Goal: Communication & Community: Answer question/provide support

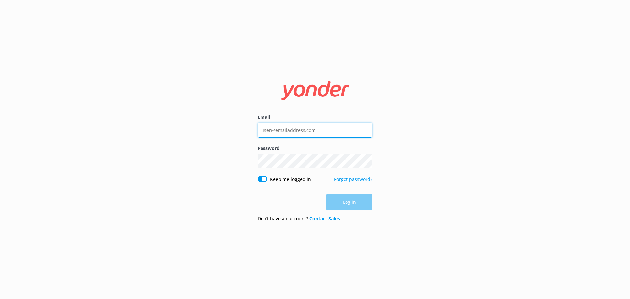
type input "[EMAIL_ADDRESS][DOMAIN_NAME]"
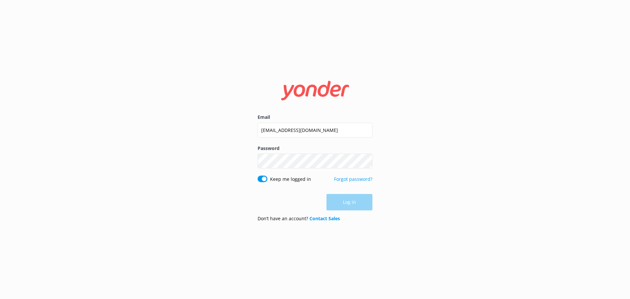
click at [352, 203] on div "Log in" at bounding box center [315, 202] width 115 height 16
click at [352, 203] on button "Log in" at bounding box center [350, 202] width 46 height 16
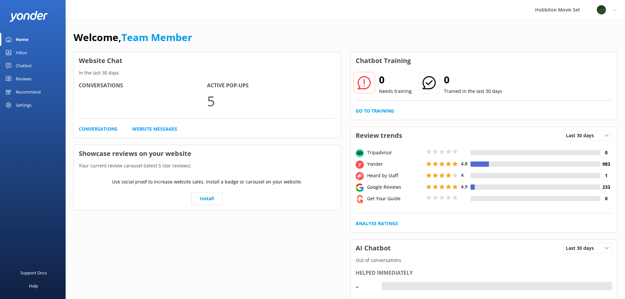
click at [22, 53] on div "Inbox" at bounding box center [21, 52] width 11 height 13
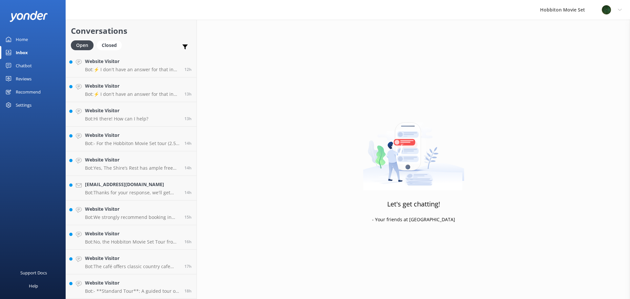
scroll to position [765, 0]
click at [152, 291] on p "Bot: - **Standard Tour**: A guided tour of the Hobbiton Movie Set, including a …" at bounding box center [132, 291] width 95 height 6
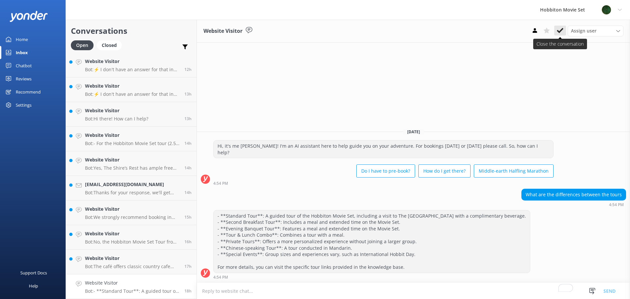
click at [559, 31] on icon at bounding box center [560, 30] width 7 height 7
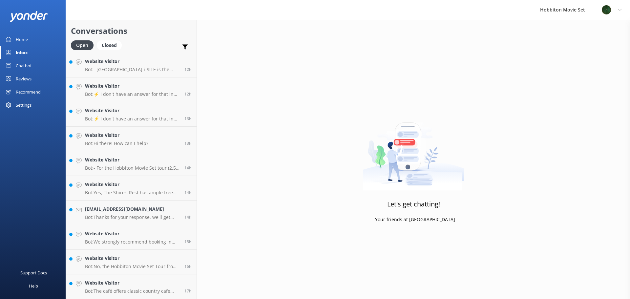
scroll to position [740, 0]
click at [147, 291] on p "Bot: The café offers classic country cafe style meals, a full cabinet, and deli…" at bounding box center [132, 291] width 95 height 6
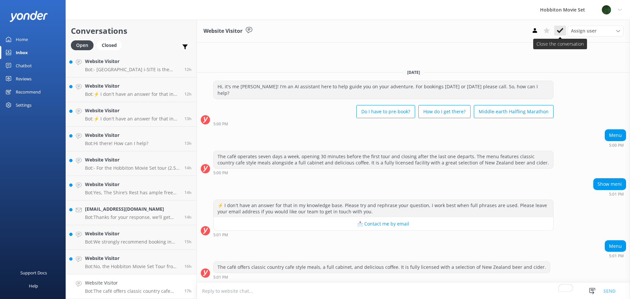
click at [561, 30] on icon at bounding box center [560, 30] width 7 height 7
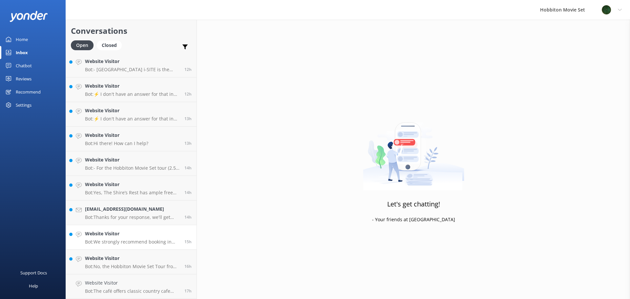
scroll to position [715, 0]
click at [156, 287] on div "Website Visitor Bot: No, the Hobbiton Movie Set Tour from [GEOGRAPHIC_DATA] i-S…" at bounding box center [132, 286] width 95 height 14
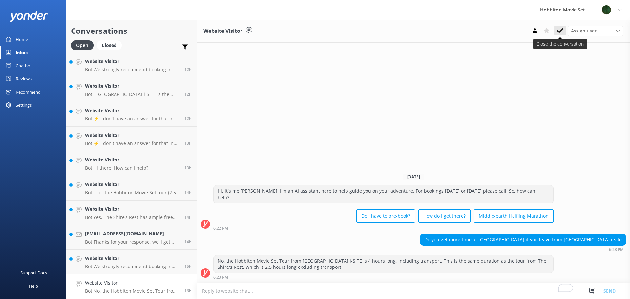
click at [563, 33] on icon at bounding box center [560, 30] width 7 height 7
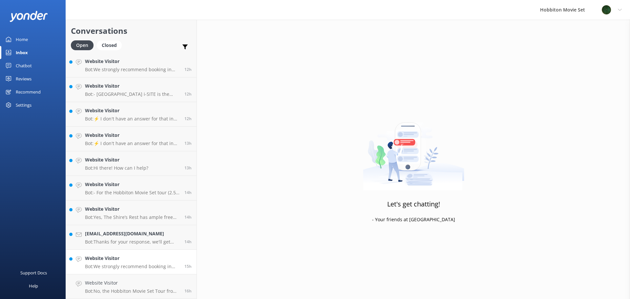
scroll to position [691, 0]
click at [122, 277] on link "Website Visitor Bot: We strongly recommend booking in advance as our tours are …" at bounding box center [131, 286] width 131 height 25
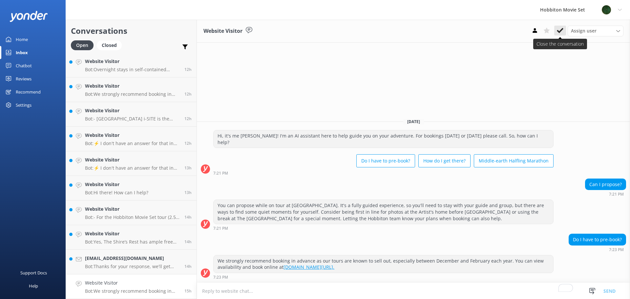
click at [563, 29] on use at bounding box center [560, 30] width 7 height 5
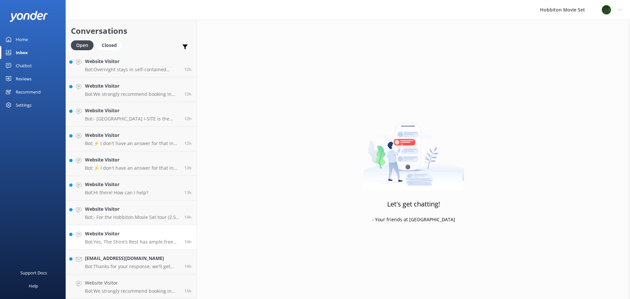
scroll to position [666, 0]
click at [135, 287] on div "[EMAIL_ADDRESS][DOMAIN_NAME] Bot: Thanks for your response, we'll get back to y…" at bounding box center [132, 286] width 95 height 14
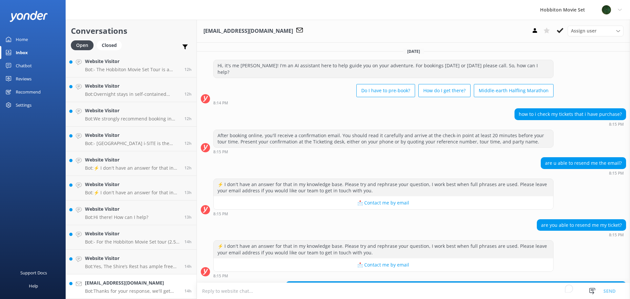
scroll to position [67, 0]
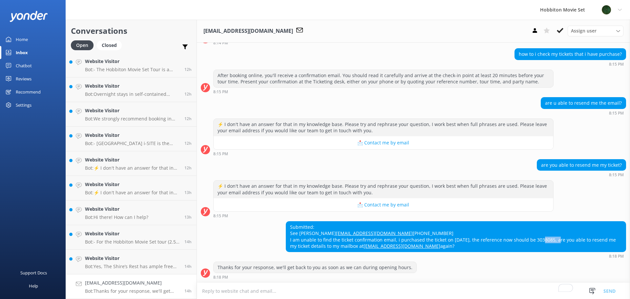
drag, startPoint x: 541, startPoint y: 238, endPoint x: 559, endPoint y: 238, distance: 18.4
click at [559, 238] on div "Submitted: See Yongyun [EMAIL_ADDRESS][DOMAIN_NAME] [PHONE_NUMBER] I am unable …" at bounding box center [456, 237] width 340 height 30
copy div "3038085"
drag, startPoint x: 339, startPoint y: 226, endPoint x: 290, endPoint y: 226, distance: 49.2
click at [290, 226] on div "Submitted: See Yongyun [EMAIL_ADDRESS][DOMAIN_NAME] [PHONE_NUMBER] I am unable …" at bounding box center [456, 237] width 340 height 30
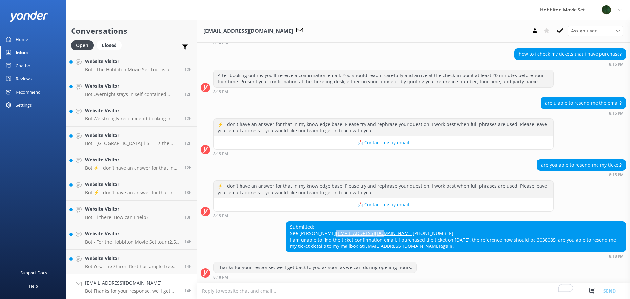
copy link "[EMAIL_ADDRESS][DOMAIN_NAME]"
click at [134, 258] on h4 "Website Visitor" at bounding box center [132, 258] width 95 height 7
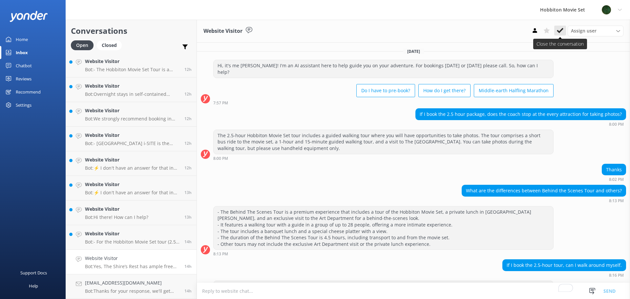
click at [557, 31] on use at bounding box center [560, 30] width 7 height 5
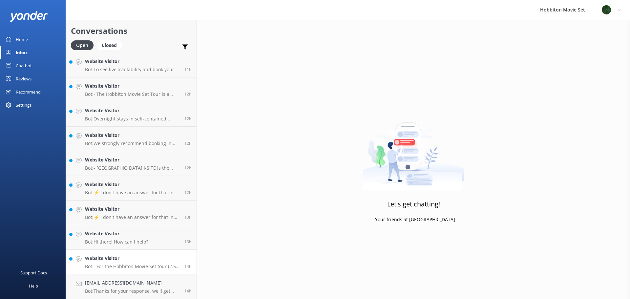
scroll to position [641, 0]
click at [136, 253] on link "Website Visitor Bot: - For the Hobbiton Movie Set tour (2.5-hour tour), cancell…" at bounding box center [131, 262] width 131 height 25
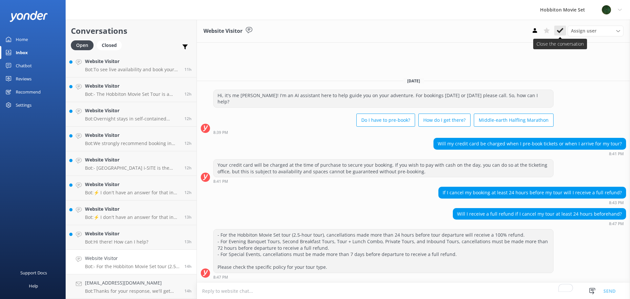
click at [563, 29] on use at bounding box center [560, 30] width 7 height 5
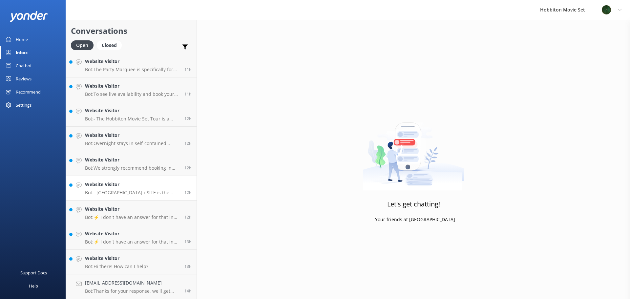
scroll to position [617, 0]
click at [148, 271] on link "Website Visitor Bot: Hi there! How can I help? 13h" at bounding box center [131, 262] width 131 height 25
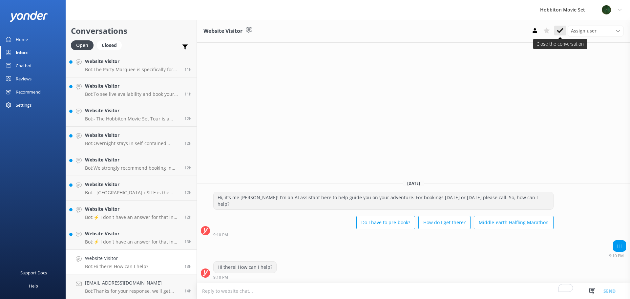
click at [559, 31] on icon at bounding box center [560, 30] width 7 height 7
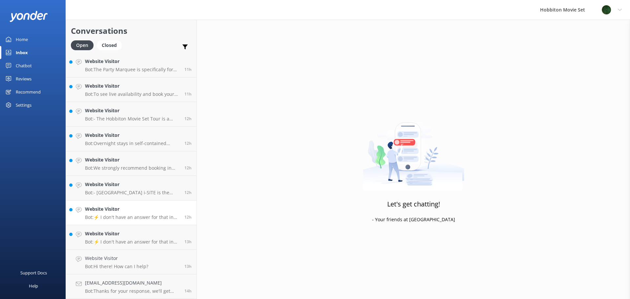
scroll to position [592, 0]
click at [128, 259] on h4 "Website Visitor" at bounding box center [132, 258] width 95 height 7
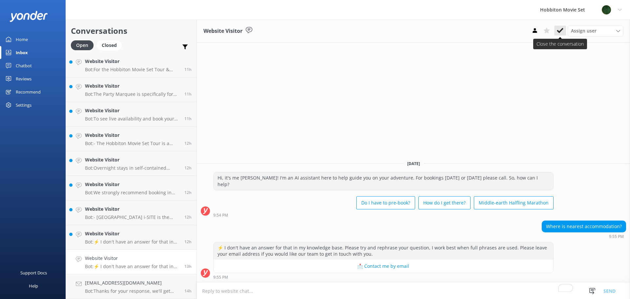
click at [557, 32] on icon at bounding box center [560, 30] width 7 height 7
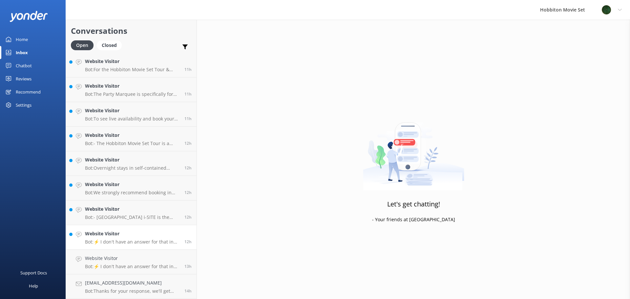
scroll to position [568, 0]
click at [120, 258] on h4 "Website Visitor" at bounding box center [132, 258] width 95 height 7
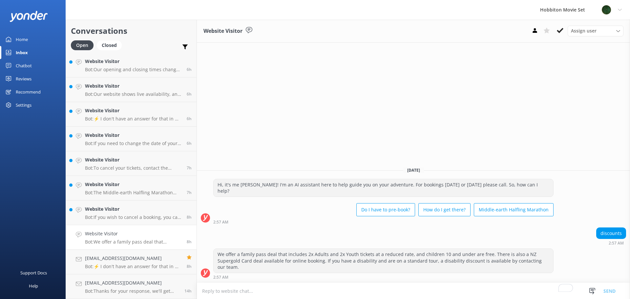
click at [561, 29] on icon at bounding box center [560, 30] width 7 height 7
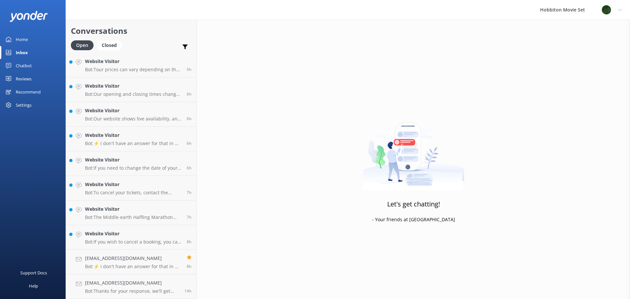
scroll to position [248, 0]
click at [156, 230] on link "Website Visitor Bot: If you wish to cancel a booking, you can contact our reser…" at bounding box center [131, 237] width 131 height 25
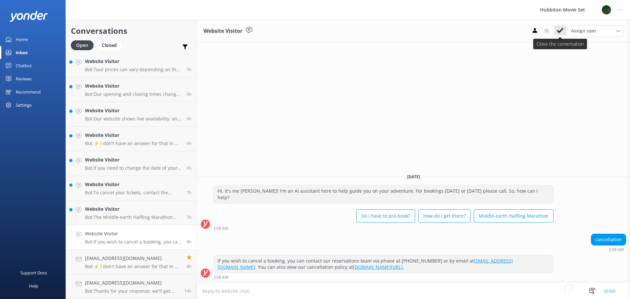
click at [563, 30] on icon at bounding box center [560, 30] width 7 height 7
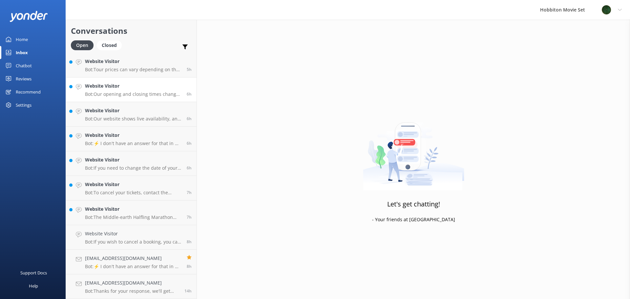
scroll to position [223, 0]
click at [154, 236] on h4 "Website Visitor" at bounding box center [133, 233] width 97 height 7
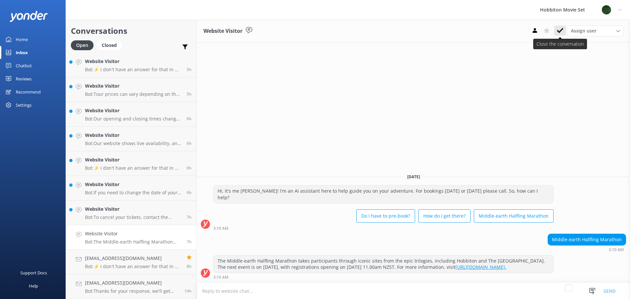
click at [560, 30] on icon at bounding box center [560, 30] width 7 height 7
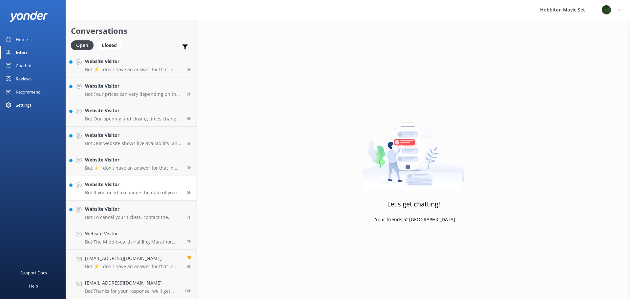
scroll to position [198, 0]
click at [145, 236] on h4 "Website Visitor" at bounding box center [133, 233] width 97 height 7
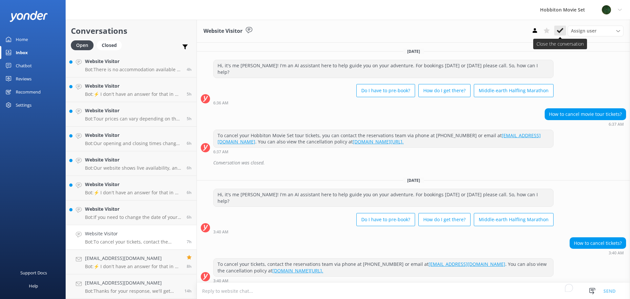
click at [557, 29] on button at bounding box center [560, 31] width 12 height 10
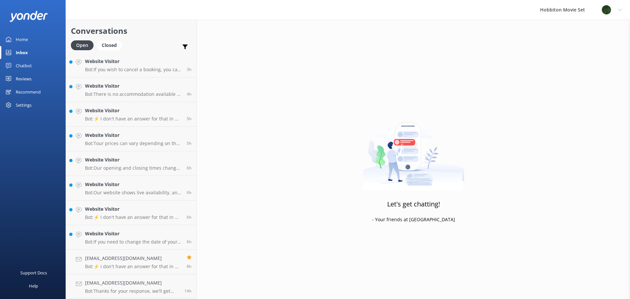
scroll to position [174, 0]
click at [137, 237] on h4 "Website Visitor" at bounding box center [133, 233] width 97 height 7
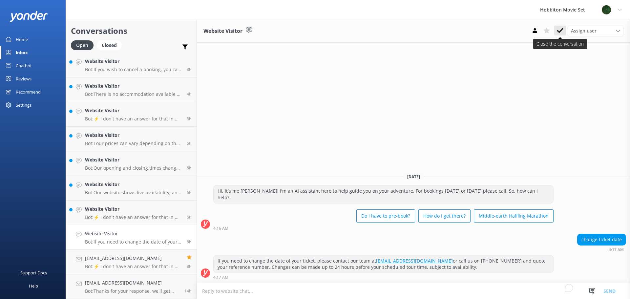
click at [559, 32] on use at bounding box center [560, 30] width 7 height 5
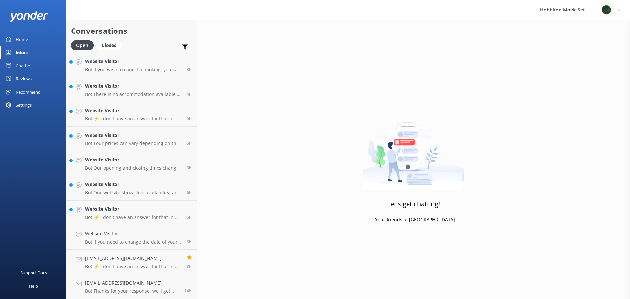
scroll to position [149, 0]
click at [142, 243] on p "Bot: ⚡ I don't have an answer for that in my knowledge base. Please try and rep…" at bounding box center [133, 242] width 97 height 6
